Goal: Find specific page/section: Find specific page/section

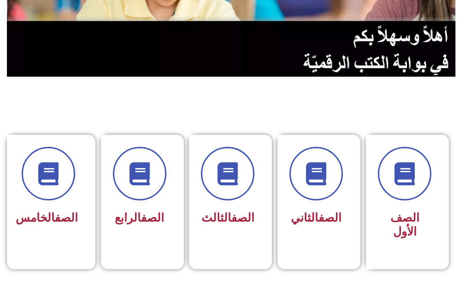
scroll to position [323, 0]
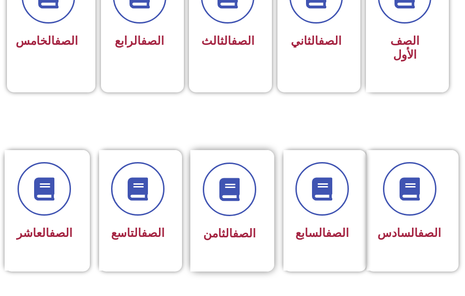
drag, startPoint x: 242, startPoint y: 267, endPoint x: 239, endPoint y: 263, distance: 4.7
click at [242, 265] on div "الصف الثامن" at bounding box center [229, 210] width 78 height 121
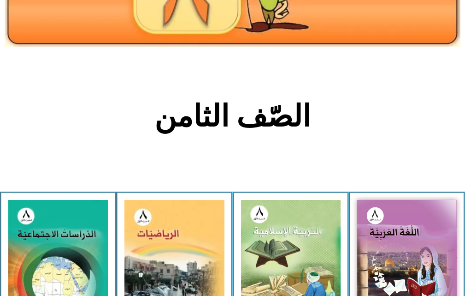
scroll to position [184, 0]
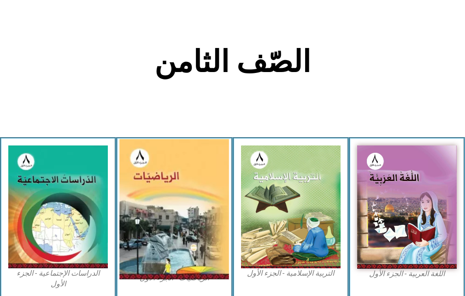
click at [173, 225] on img at bounding box center [174, 209] width 110 height 140
click at [182, 235] on img at bounding box center [174, 209] width 110 height 140
click at [183, 243] on img at bounding box center [174, 209] width 110 height 140
click at [184, 243] on img at bounding box center [174, 209] width 110 height 140
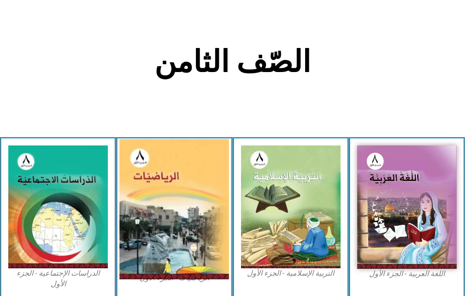
click at [184, 243] on img at bounding box center [174, 209] width 110 height 140
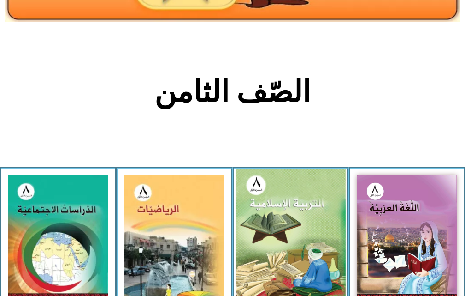
scroll to position [138, 0]
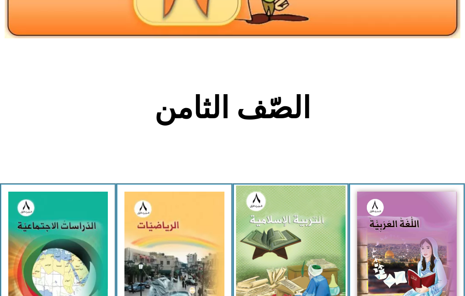
click at [259, 261] on img at bounding box center [291, 252] width 110 height 135
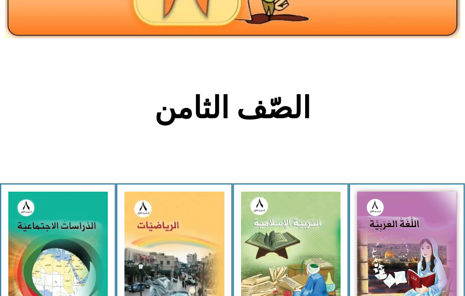
click at [215, 107] on h2 "الصّف الثامن" at bounding box center [232, 108] width 305 height 36
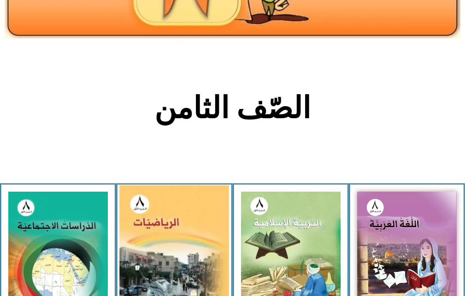
click at [167, 267] on img at bounding box center [174, 255] width 110 height 140
